Goal: Navigation & Orientation: Find specific page/section

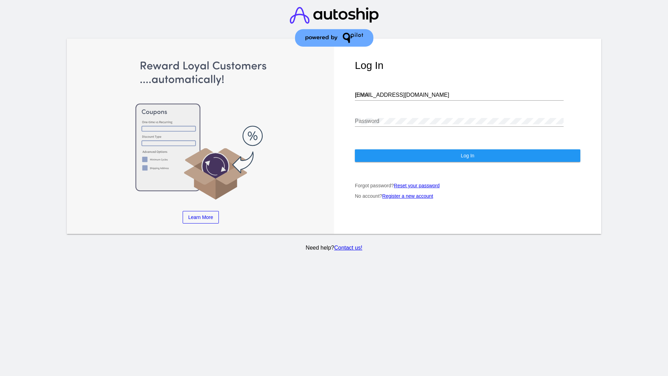
type input "jr@patternsinthecloud.com"
click at [467, 156] on span "Log In" at bounding box center [468, 156] width 14 height 6
